Goal: Task Accomplishment & Management: Manage account settings

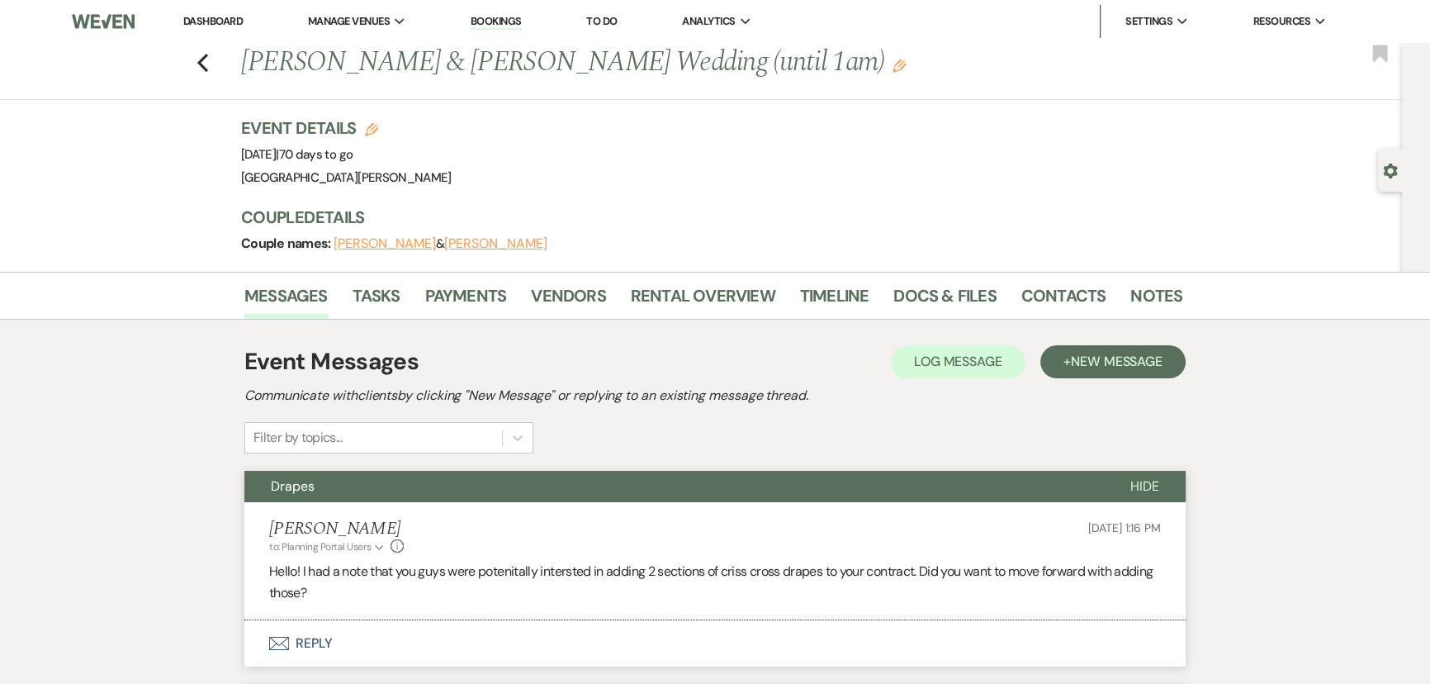
click at [208, 17] on link "Dashboard" at bounding box center [212, 21] width 59 height 14
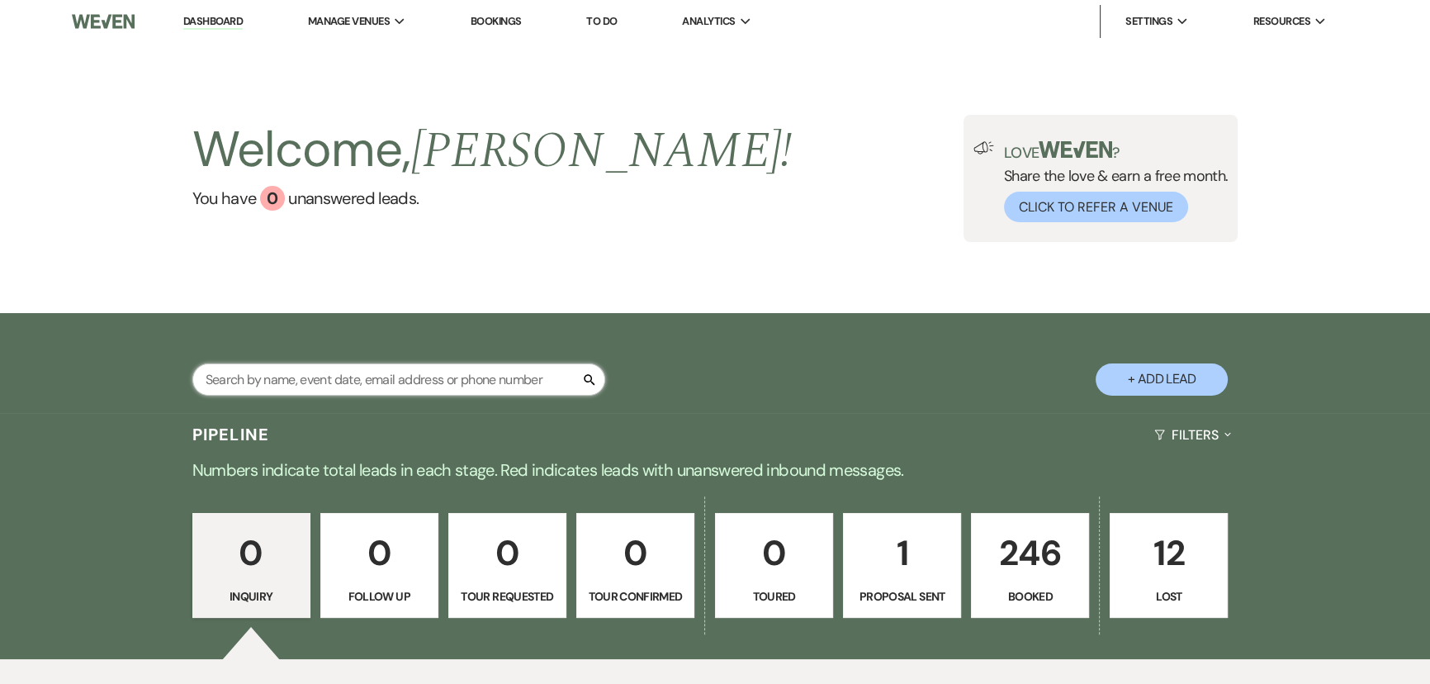
click at [379, 366] on input "text" at bounding box center [398, 379] width 413 height 32
type input "[PERSON_NAME]"
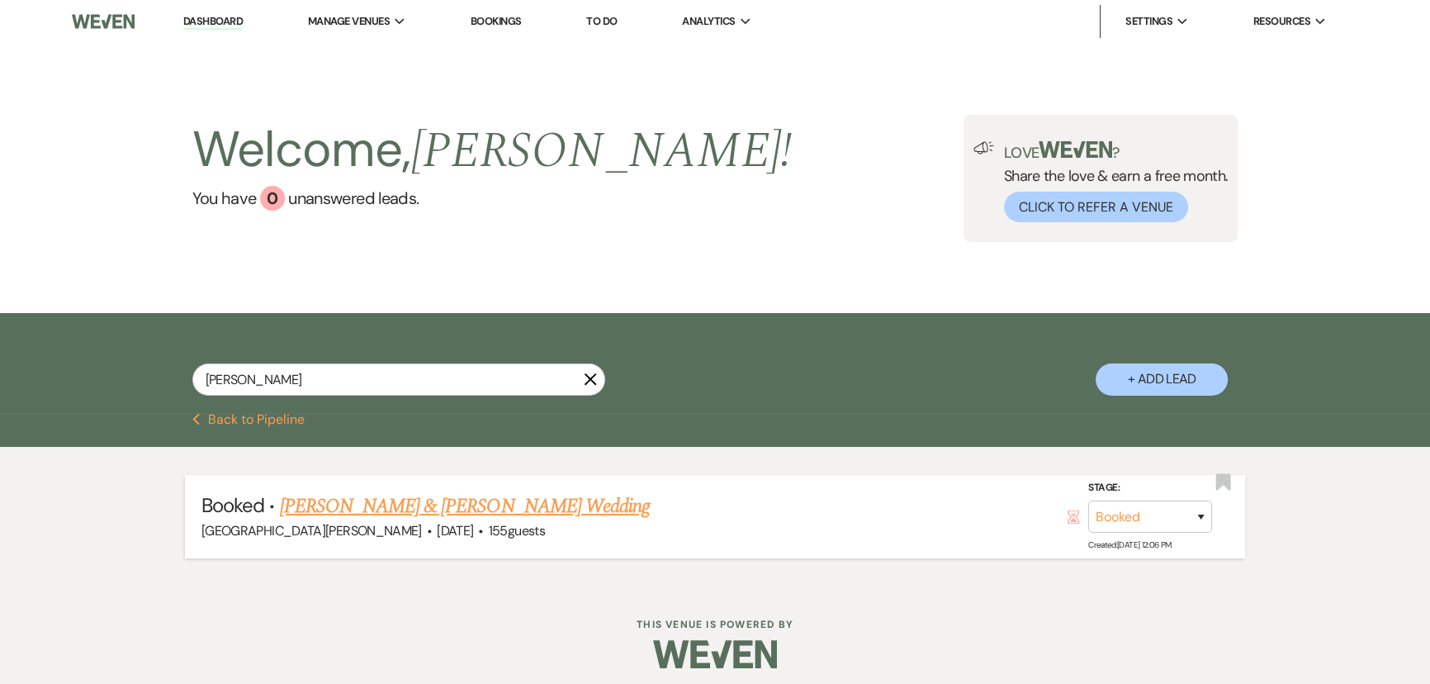
click at [435, 495] on link "[PERSON_NAME] & [PERSON_NAME] Wedding" at bounding box center [465, 506] width 370 height 30
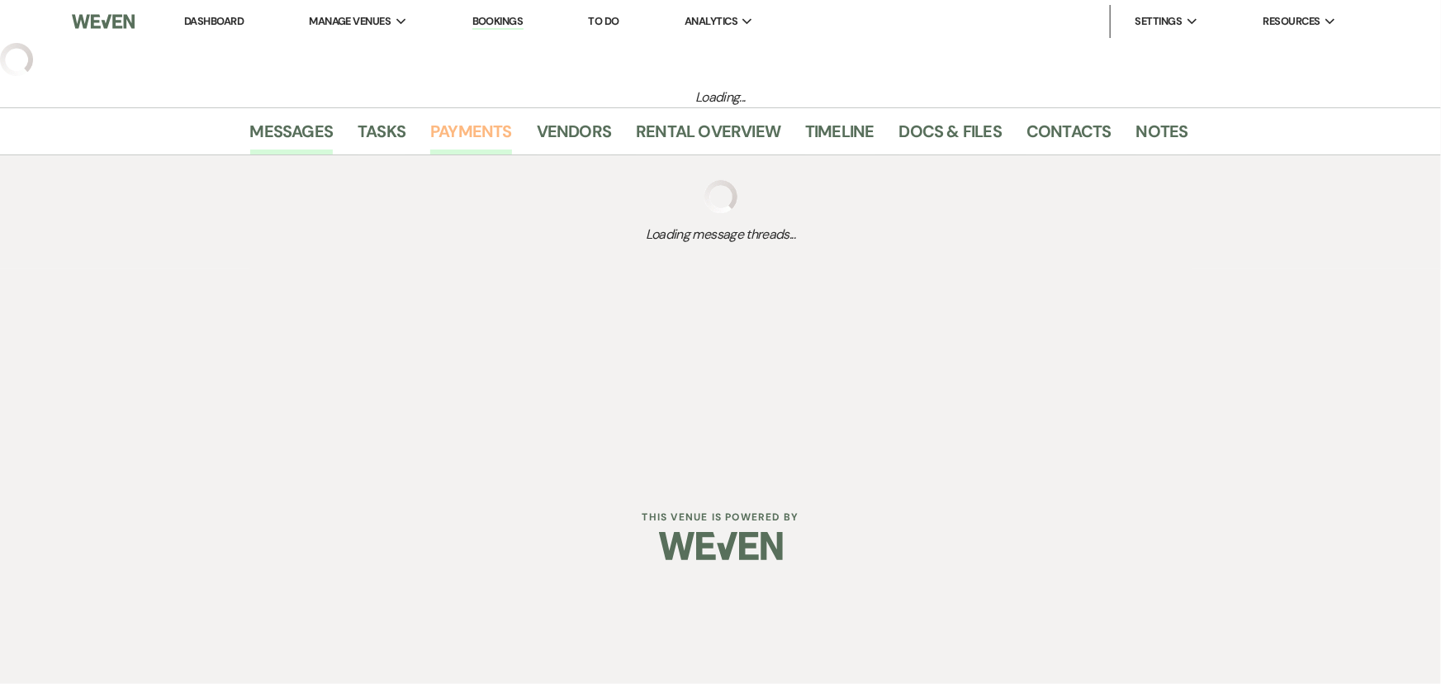
select select "7"
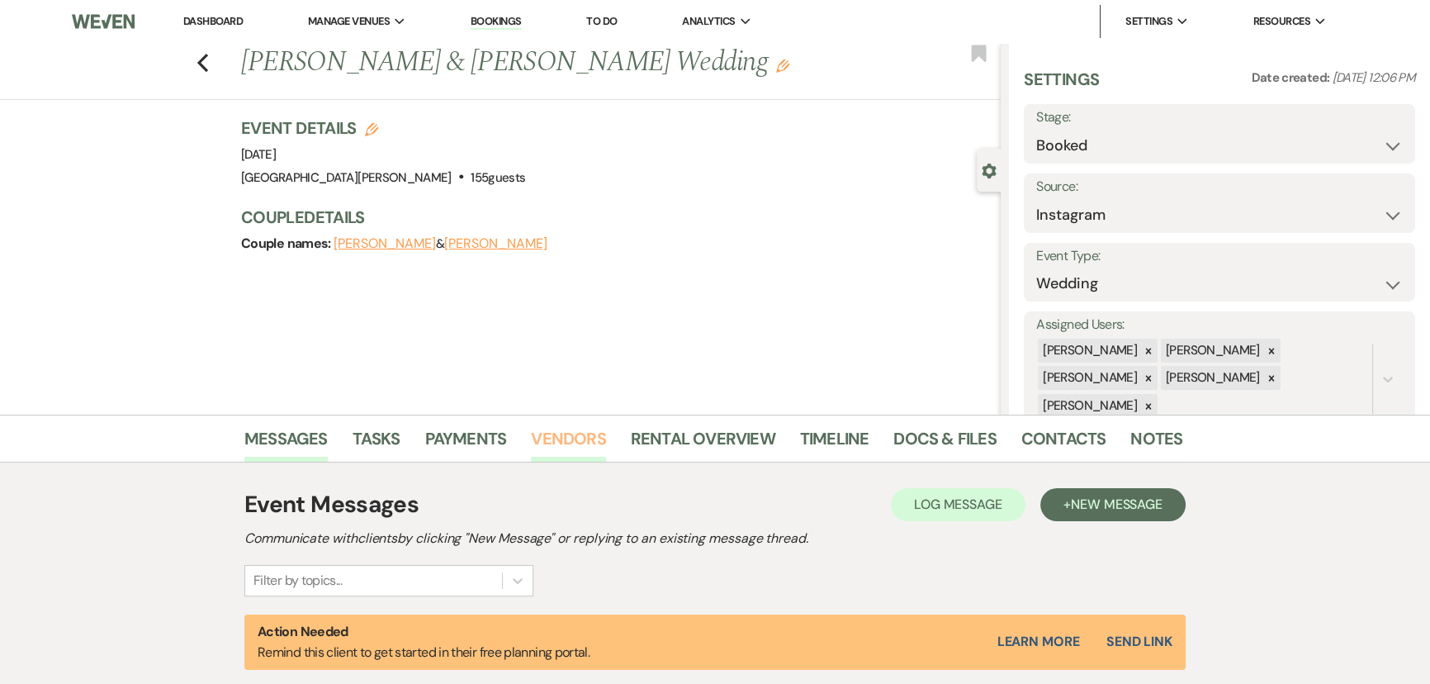
click at [570, 427] on link "Vendors" at bounding box center [568, 443] width 74 height 36
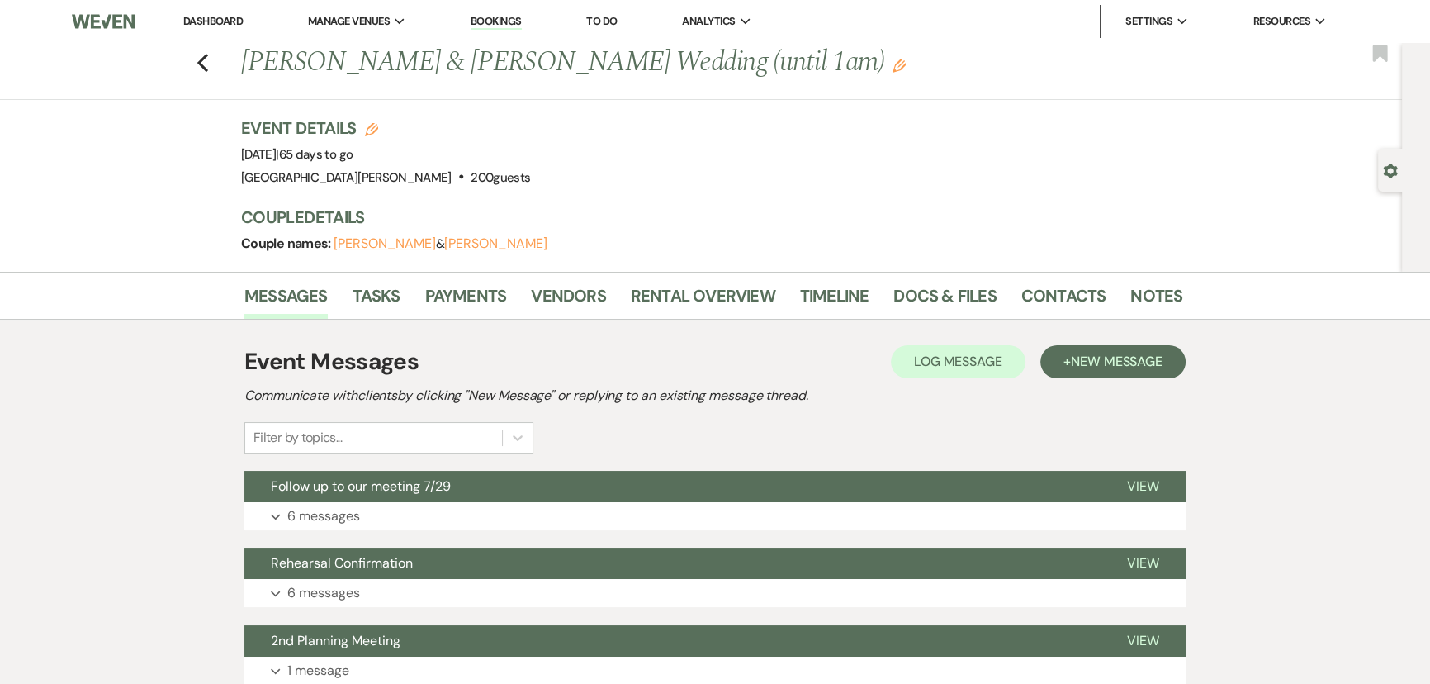
click at [233, 17] on link "Dashboard" at bounding box center [212, 21] width 59 height 14
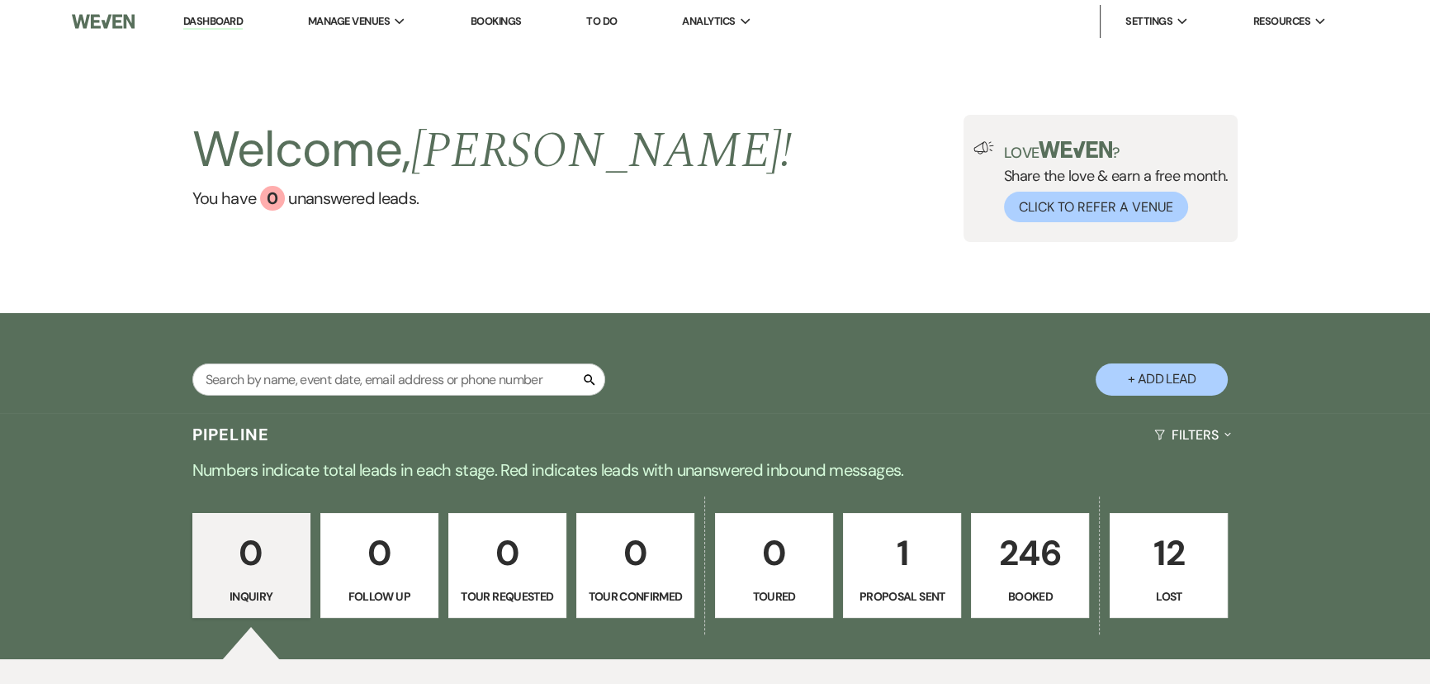
click at [474, 405] on div "Search" at bounding box center [398, 385] width 413 height 45
click at [474, 385] on input "text" at bounding box center [398, 379] width 413 height 32
type input "lipp"
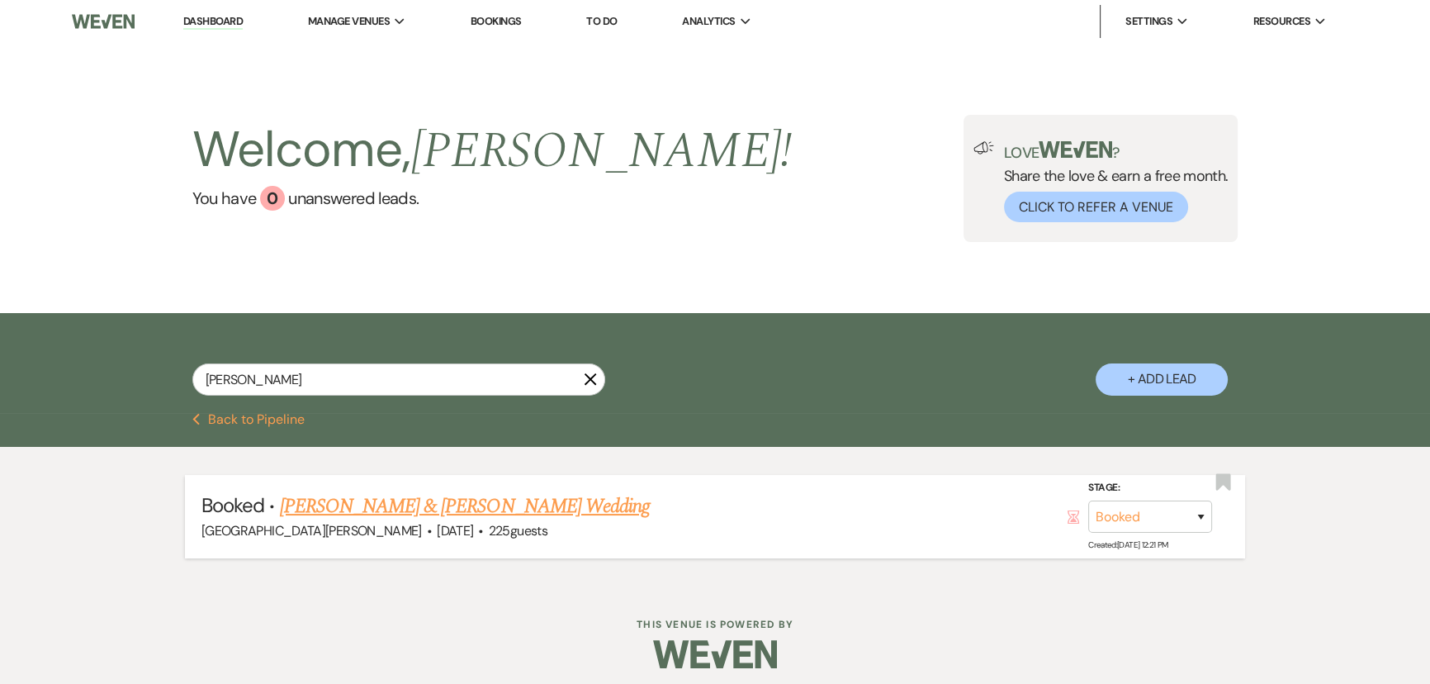
click at [422, 510] on link "Allison Lipp & Noah Peterson's Wedding" at bounding box center [465, 506] width 370 height 30
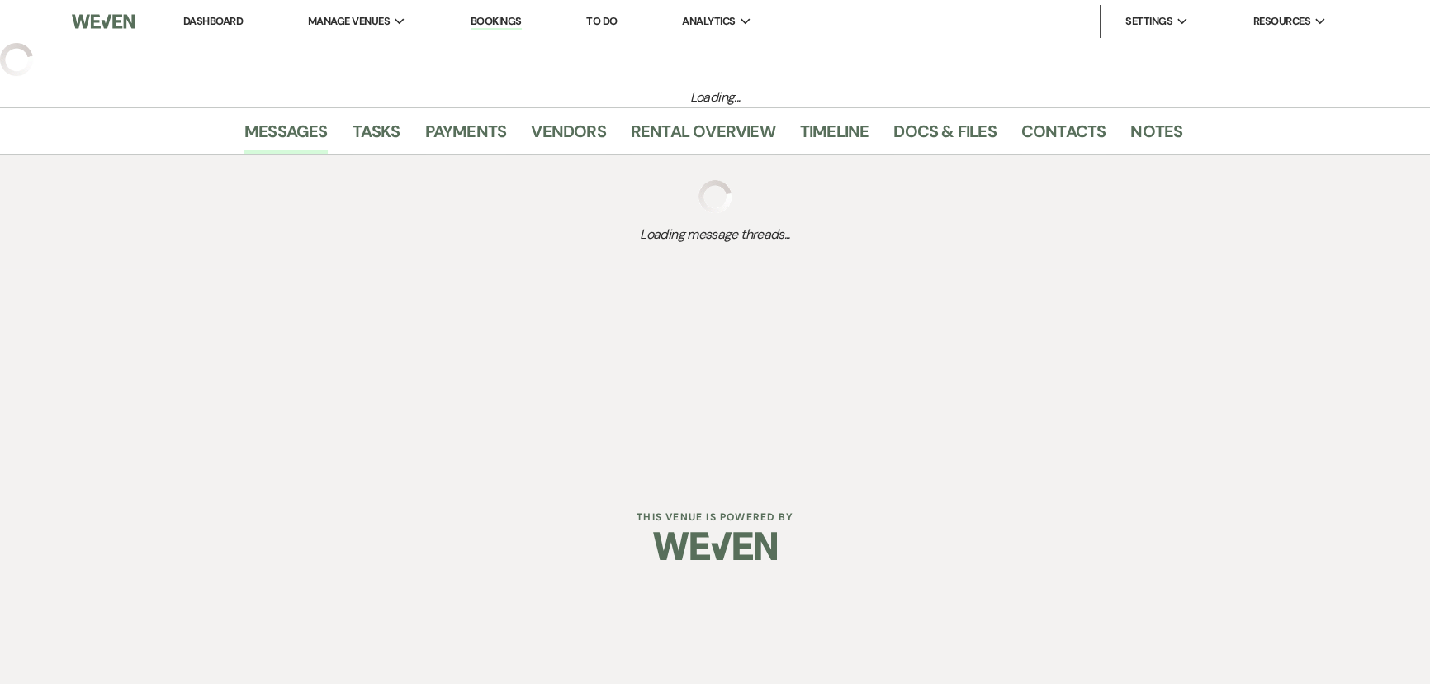
select select "12"
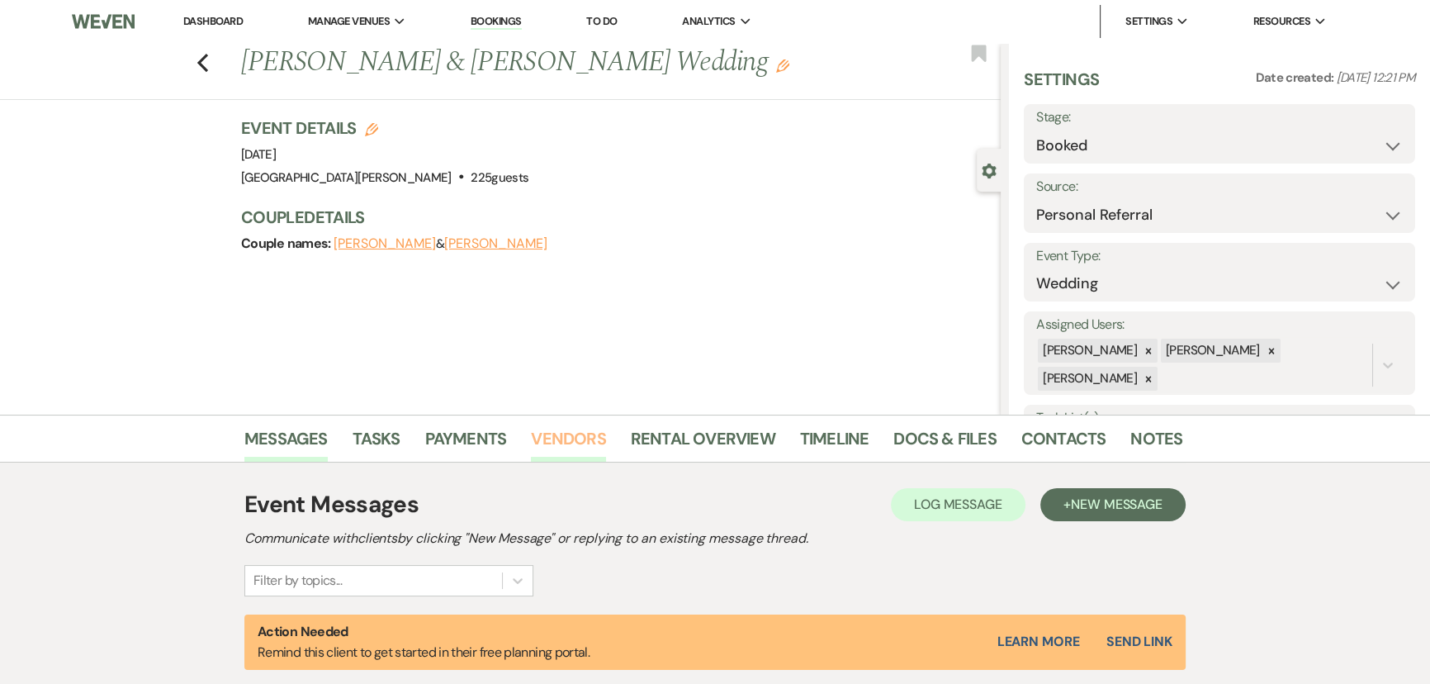
click at [556, 446] on link "Vendors" at bounding box center [568, 443] width 74 height 36
